Goal: Navigation & Orientation: Find specific page/section

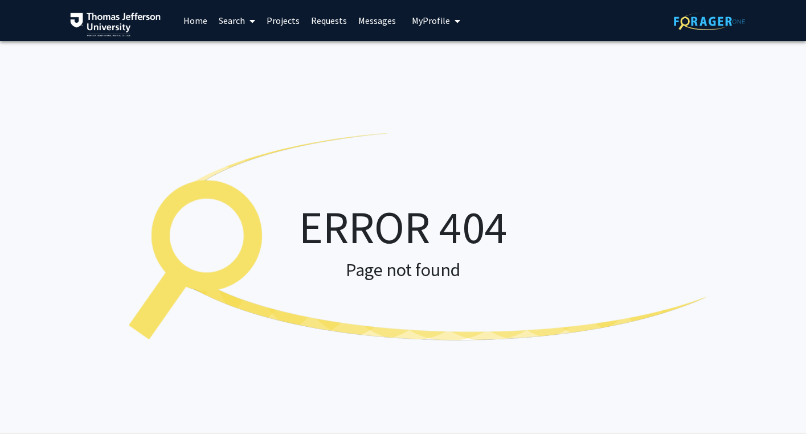
click at [284, 17] on link "Projects" at bounding box center [283, 21] width 44 height 40
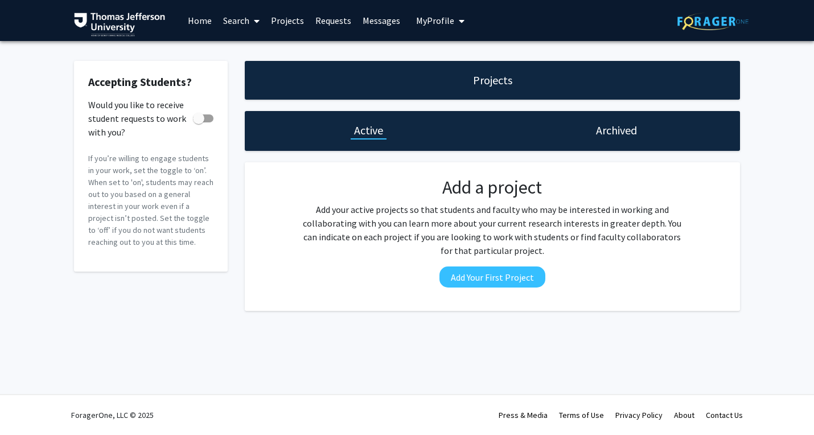
click at [328, 19] on link "Requests" at bounding box center [333, 21] width 47 height 40
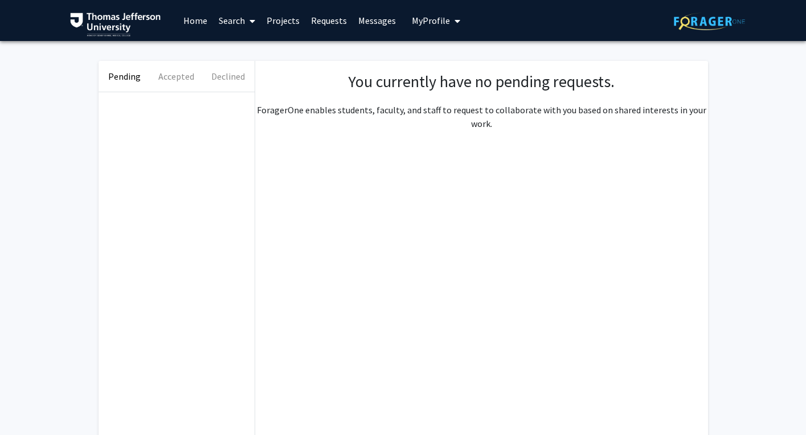
click at [270, 23] on link "Projects" at bounding box center [283, 21] width 44 height 40
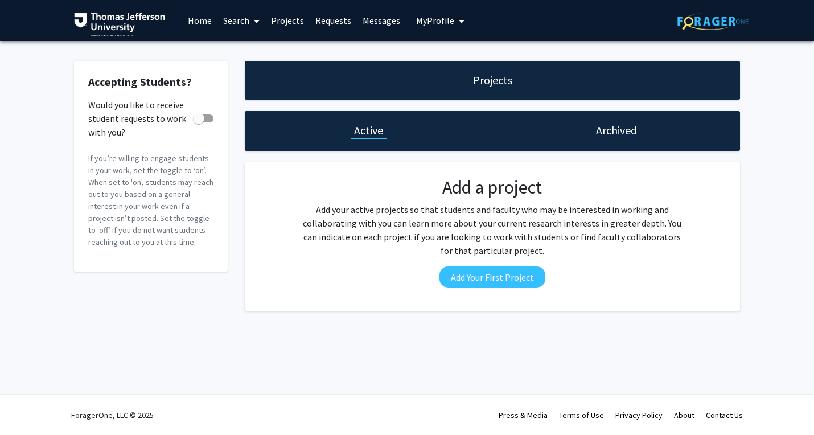
click at [210, 21] on link "Home" at bounding box center [199, 21] width 35 height 40
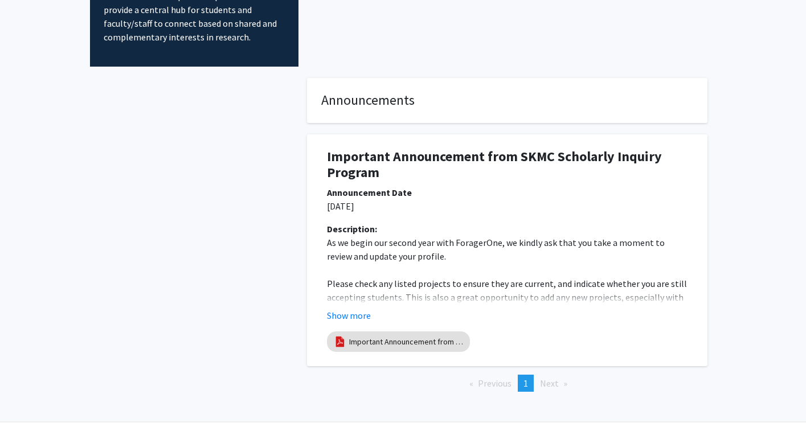
scroll to position [130, 0]
